Goal: Task Accomplishment & Management: Manage account settings

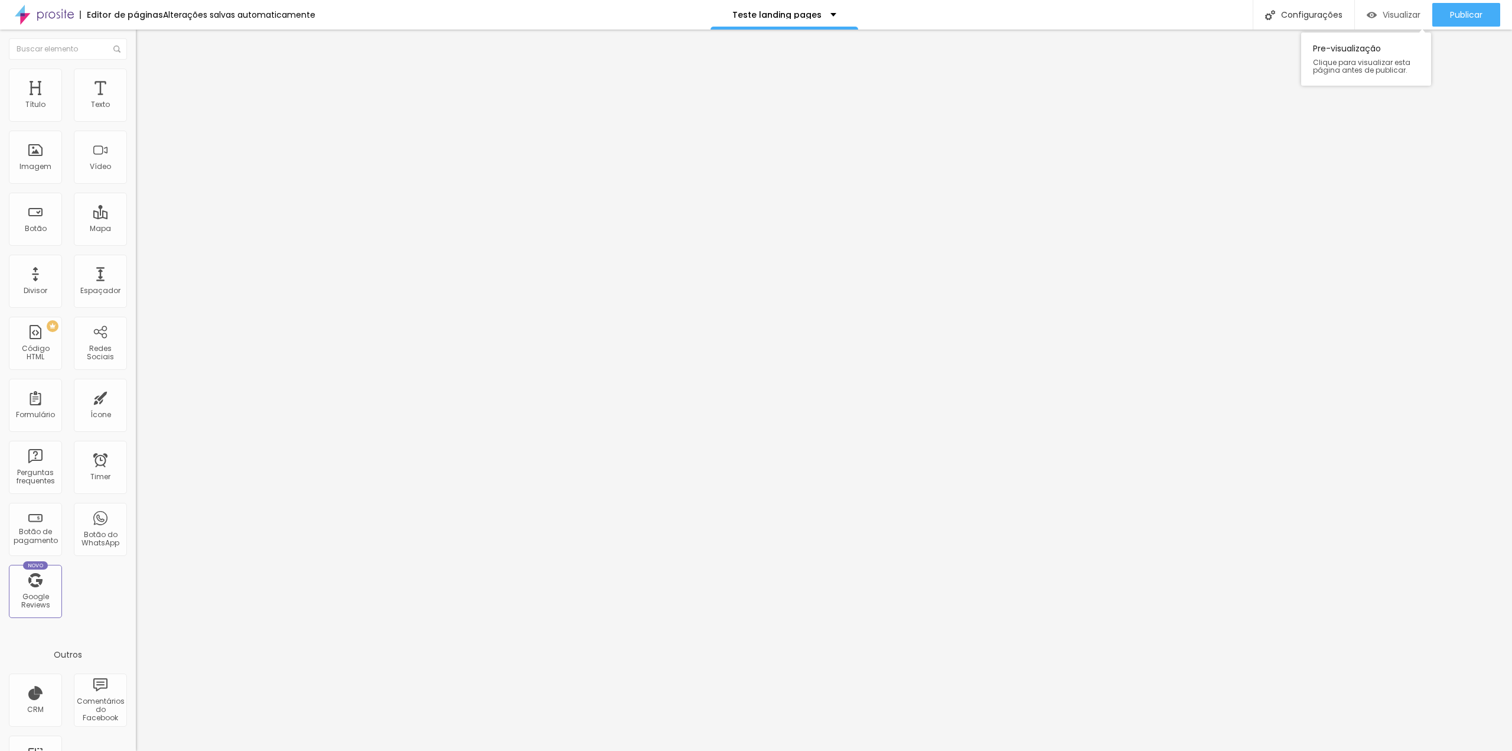
click at [1394, 17] on span "Visualizar" at bounding box center [1401, 14] width 38 height 9
click at [1400, 17] on span "Visualizar" at bounding box center [1401, 14] width 38 height 9
click at [1474, 6] on div "Publicar" at bounding box center [1466, 15] width 32 height 24
click at [136, 74] on img at bounding box center [141, 74] width 11 height 11
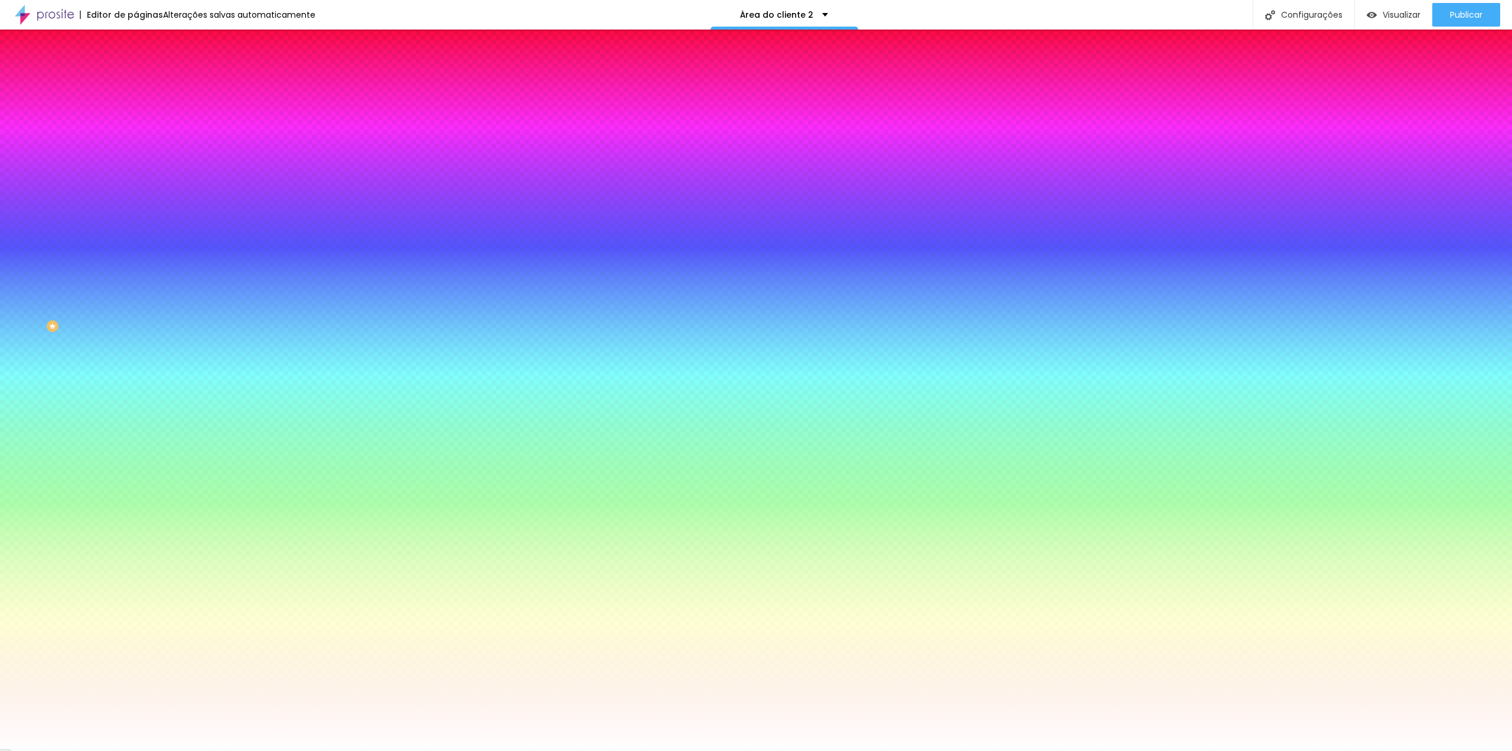
click at [136, 80] on li "Avançado" at bounding box center [204, 86] width 136 height 12
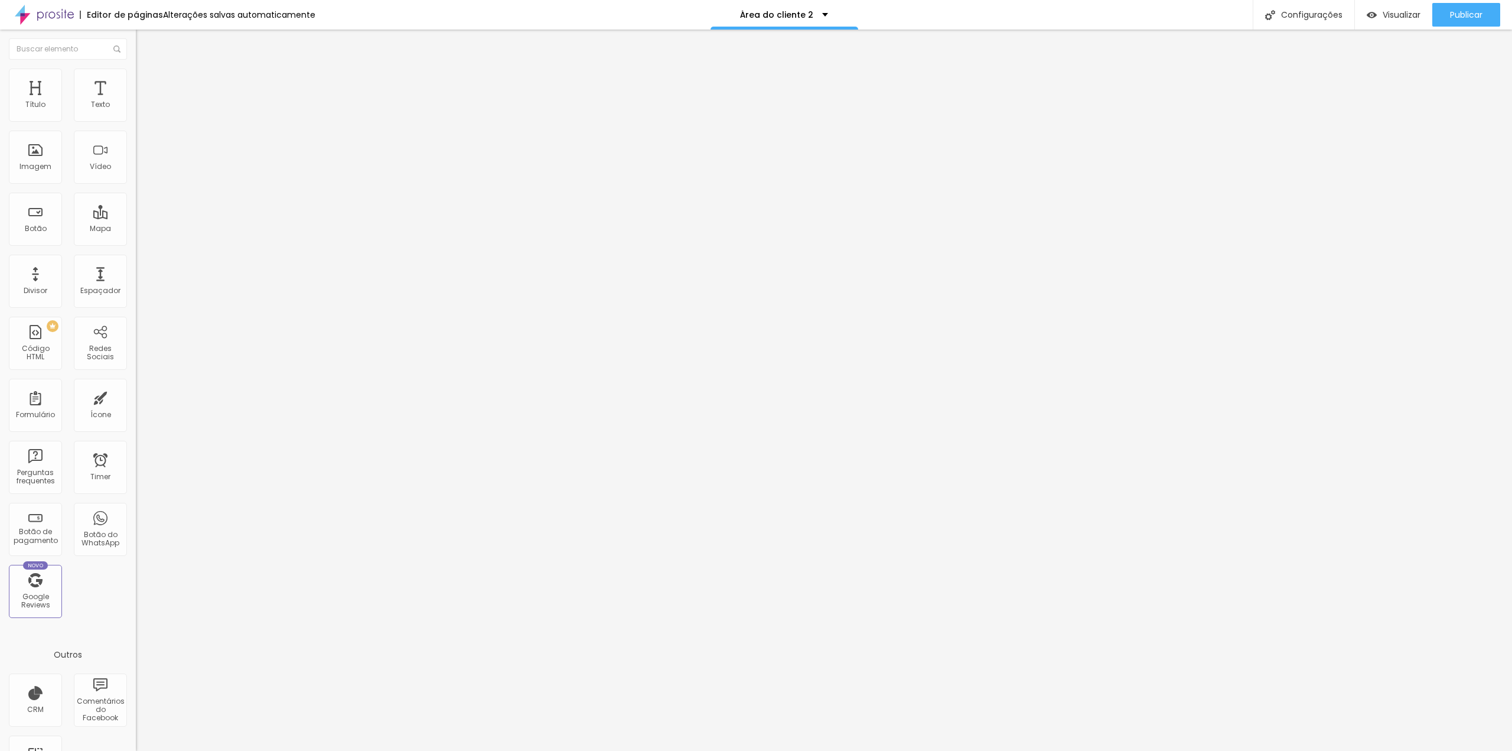
click at [136, 67] on img at bounding box center [141, 62] width 11 height 11
click at [1322, 16] on div "Configurações" at bounding box center [1303, 15] width 102 height 30
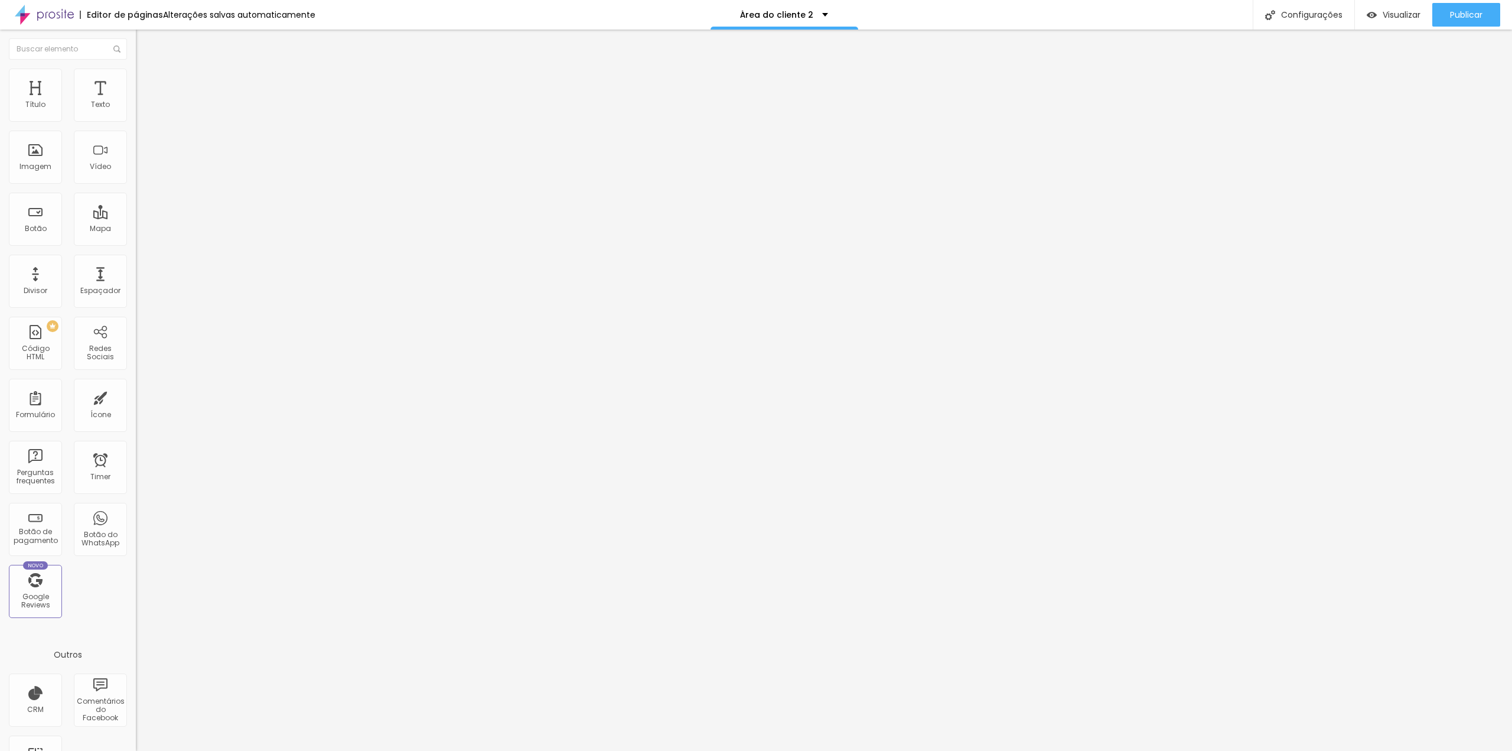
click at [970, 750] on div at bounding box center [756, 763] width 1512 height 11
click at [1472, 12] on span "Publicar" at bounding box center [1466, 14] width 32 height 9
